Goal: Task Accomplishment & Management: Use online tool/utility

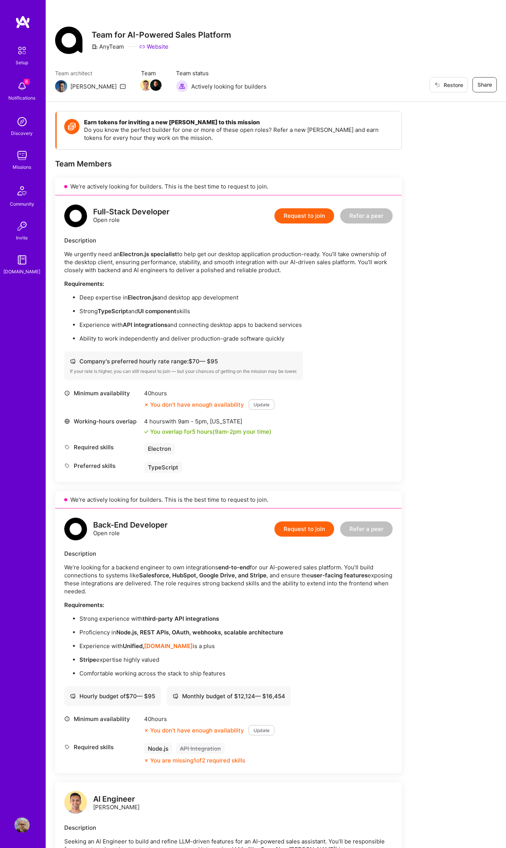
click at [18, 157] on img at bounding box center [21, 155] width 15 height 15
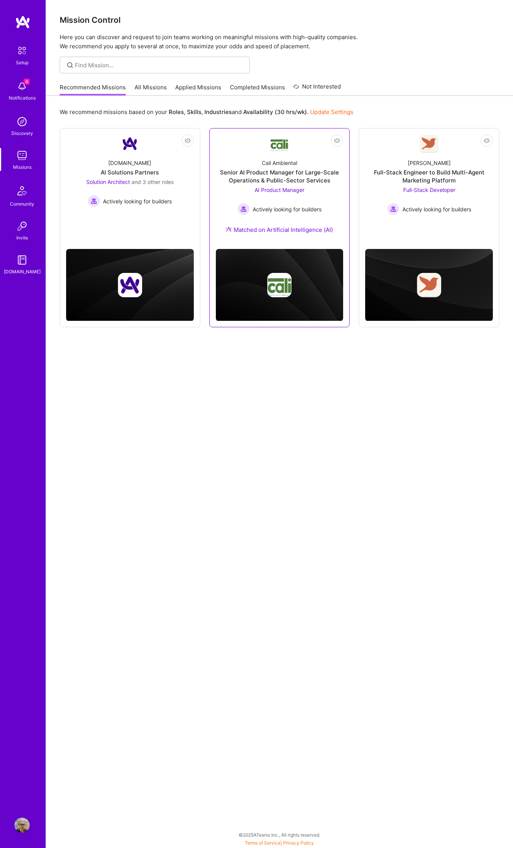
click at [323, 168] on div "Senior AI Product Manager for Large-Scale Operations & Public-Sector Services" at bounding box center [280, 176] width 128 height 16
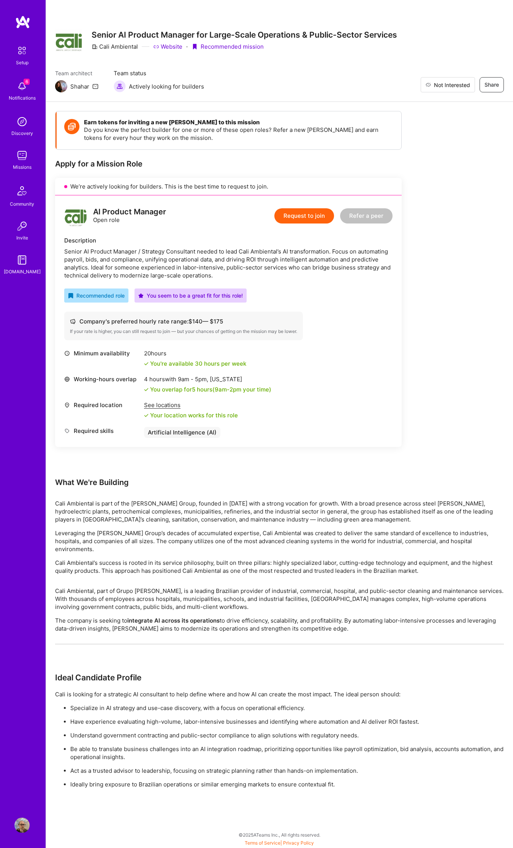
click at [467, 86] on span "Not Interested" at bounding box center [452, 85] width 36 height 8
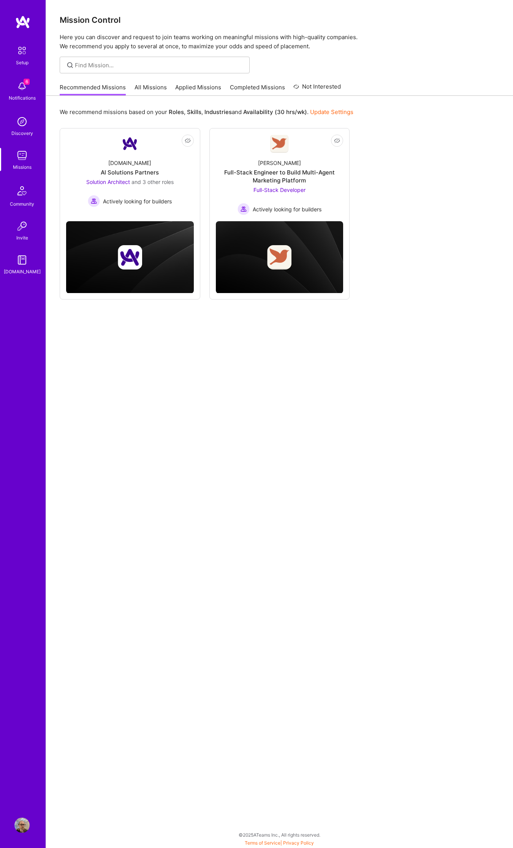
click at [439, 161] on div "Not Interested [DOMAIN_NAME] AI Solutions Partners Solution Architect and 3 oth…" at bounding box center [280, 213] width 440 height 171
click at [310, 174] on div "Full-Stack Engineer to Build Multi-Agent Marketing Platform" at bounding box center [280, 176] width 128 height 16
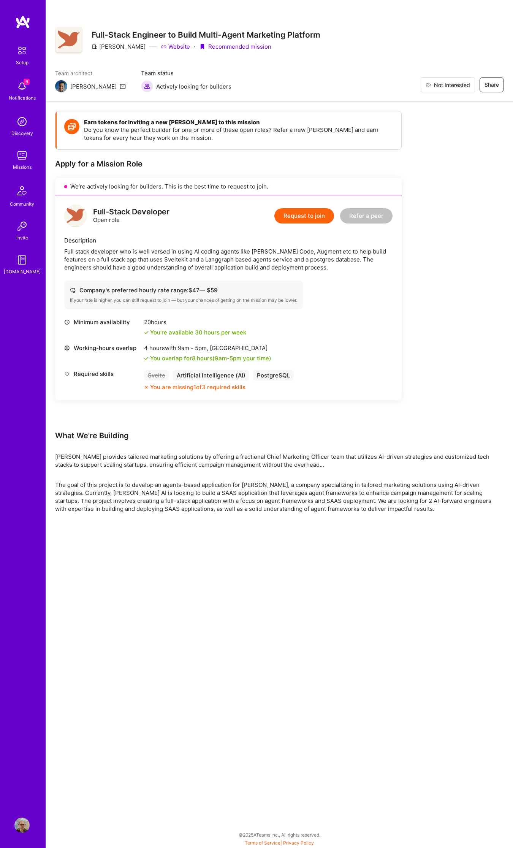
click at [466, 85] on span "Not Interested" at bounding box center [452, 85] width 36 height 8
click at [30, 162] on link "Missions" at bounding box center [21, 159] width 47 height 23
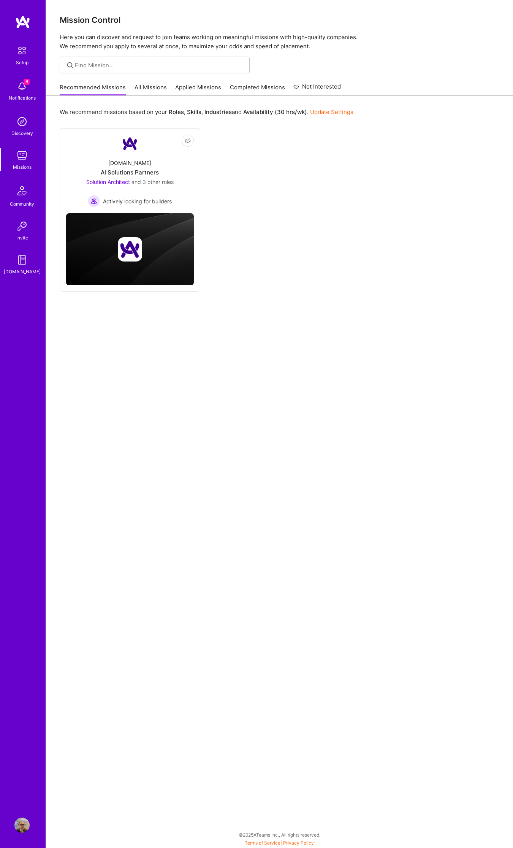
click at [135, 82] on div "Recommended Missions All Missions Applied Missions Completed Missions Not Inter…" at bounding box center [200, 87] width 281 height 16
click at [144, 89] on link "All Missions" at bounding box center [151, 89] width 32 height 13
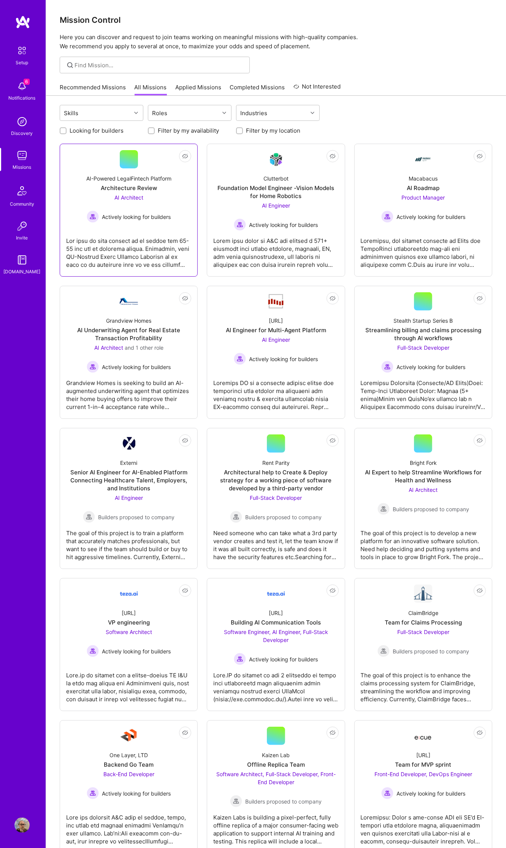
click at [156, 215] on span "Actively looking for builders" at bounding box center [136, 217] width 69 height 8
click at [430, 376] on div at bounding box center [423, 392] width 125 height 38
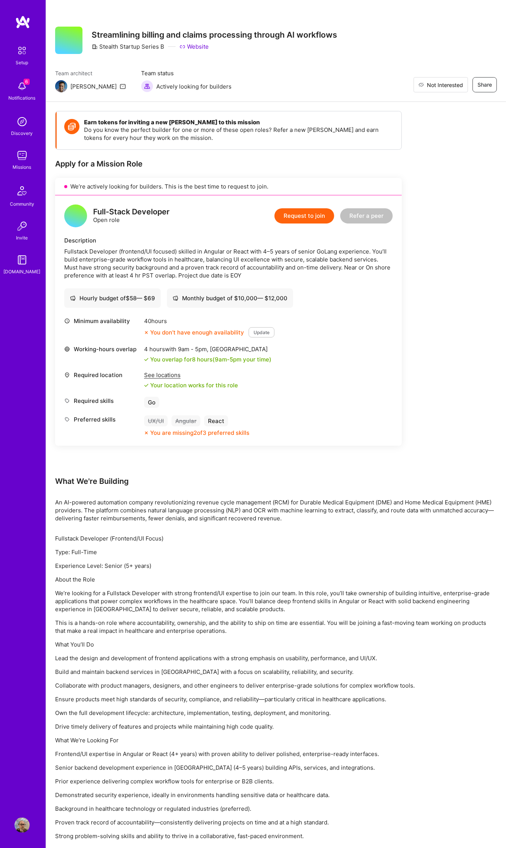
click at [460, 83] on span "Not Interested" at bounding box center [445, 85] width 36 height 8
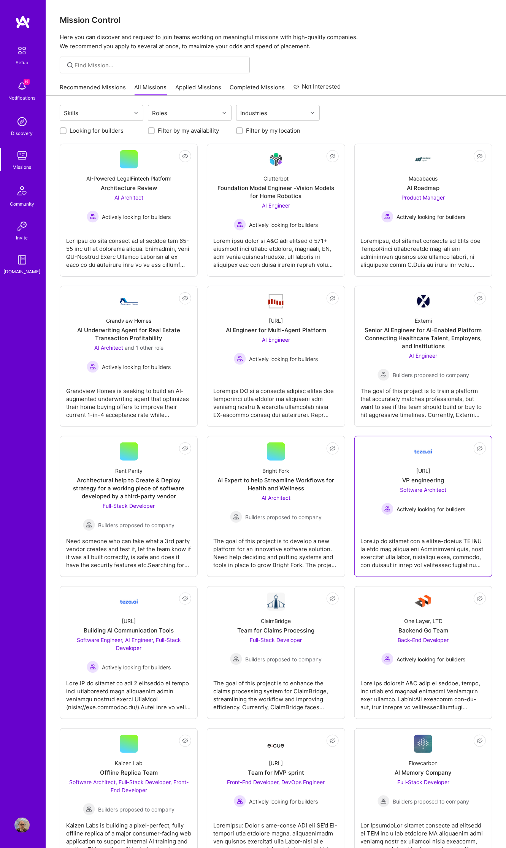
click at [383, 470] on div "[URL] VP engineering Software Architect Actively looking for builders" at bounding box center [423, 488] width 125 height 54
click at [388, 609] on link "Not Interested One Layer, LTD Backend Go Team Back-End Developer Actively looki…" at bounding box center [423, 653] width 125 height 120
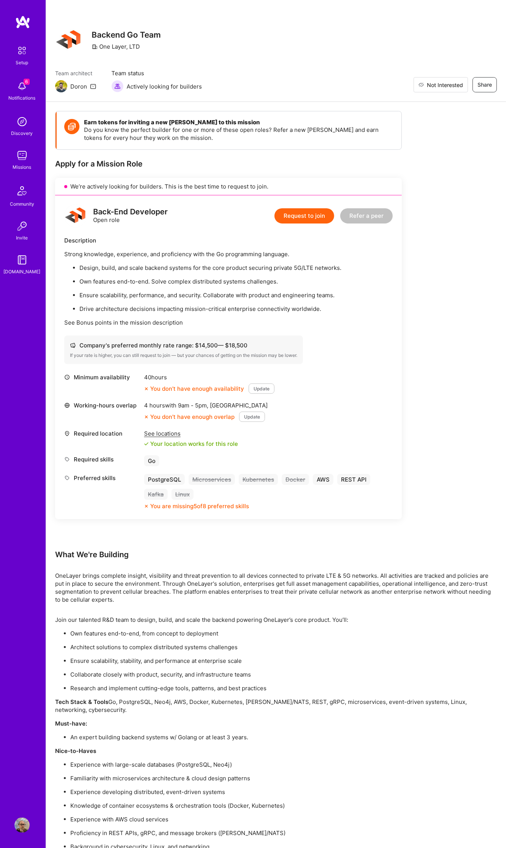
click at [465, 77] on button "Not Interested" at bounding box center [441, 84] width 54 height 15
